Goal: Information Seeking & Learning: Learn about a topic

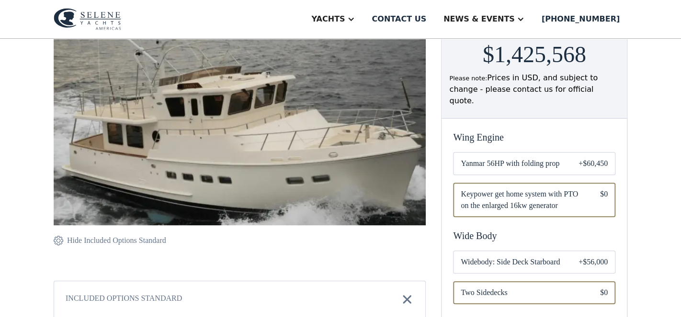
click at [508, 162] on span "Yanmar 56HP with folding prop" at bounding box center [511, 163] width 102 height 11
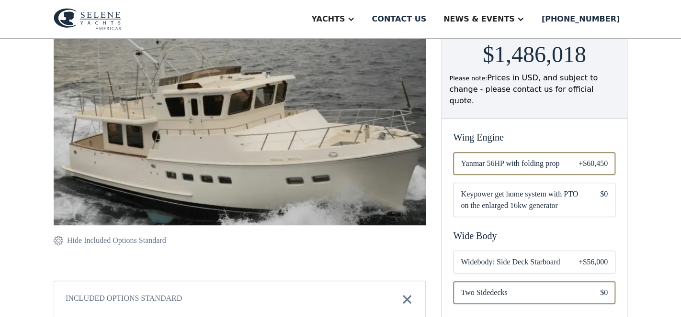
click at [516, 203] on span "Keypower get home system with PTO on the enlarged 16kw generator" at bounding box center [522, 200] width 124 height 23
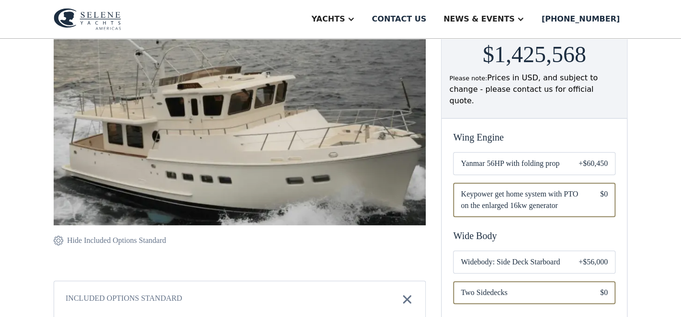
click at [516, 158] on span "Yanmar 56HP with folding prop" at bounding box center [511, 163] width 102 height 11
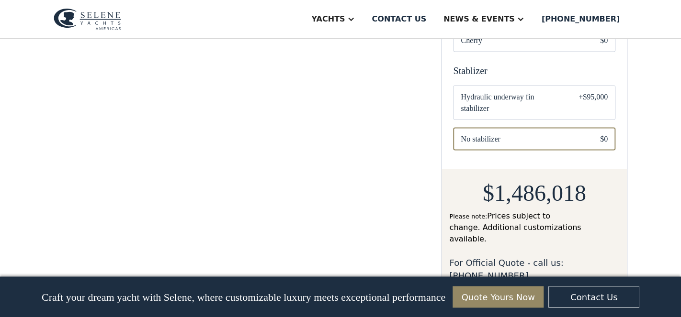
scroll to position [808, 0]
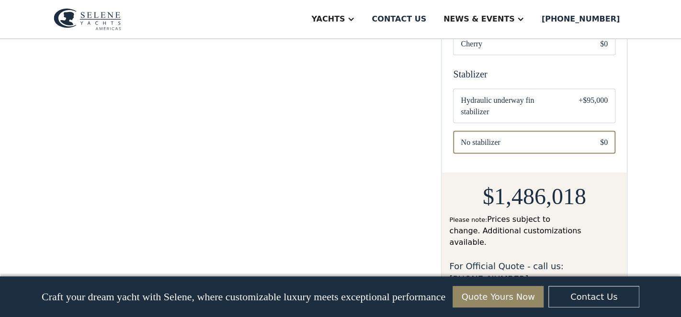
click at [501, 112] on span "Hydraulic underway fin stabilizer" at bounding box center [511, 105] width 102 height 23
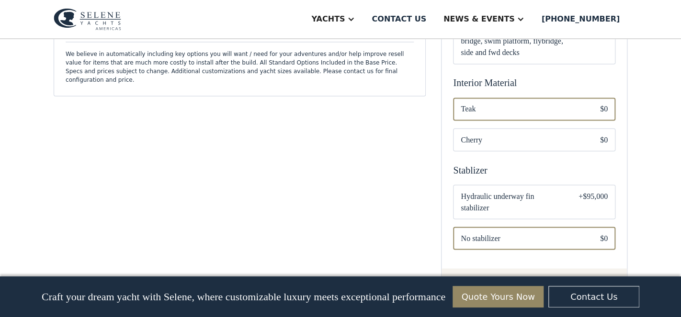
scroll to position [808, 0]
